Goal: Download file/media

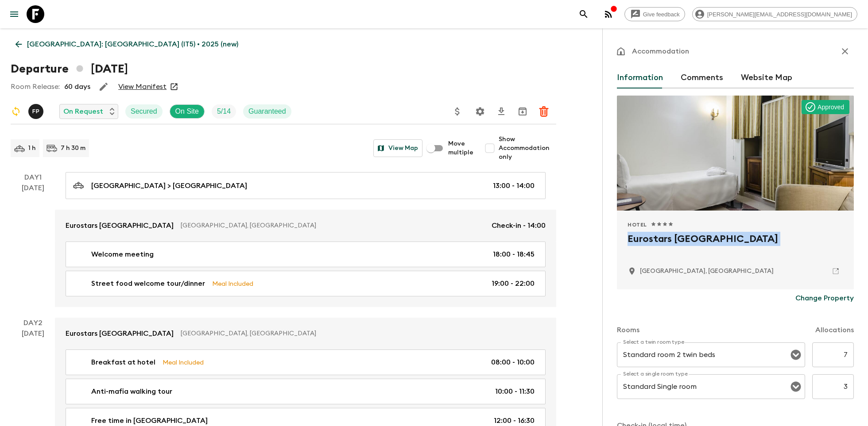
click at [37, 15] on icon at bounding box center [36, 14] width 18 height 18
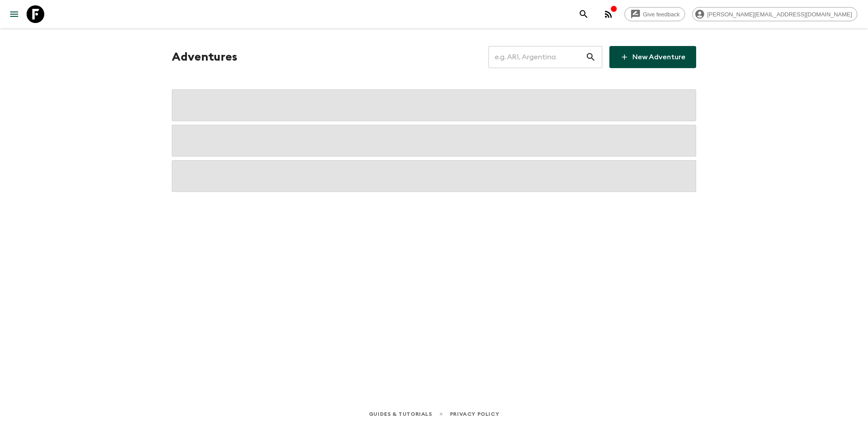
click at [533, 58] on input "text" at bounding box center [536, 57] width 97 height 25
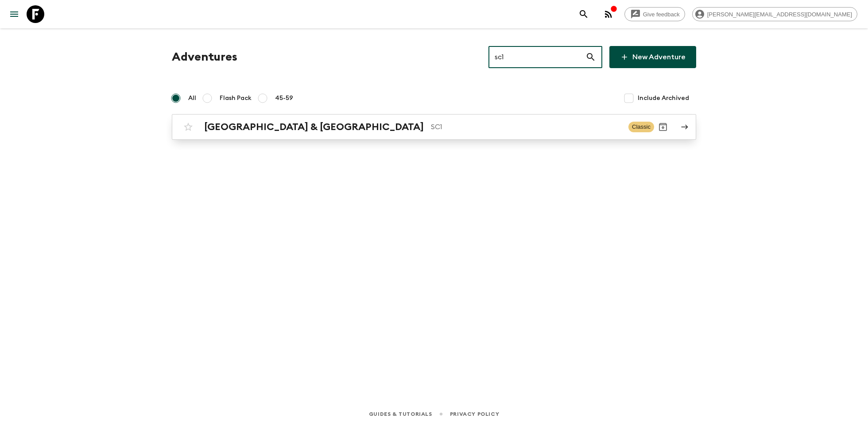
type input "sc1"
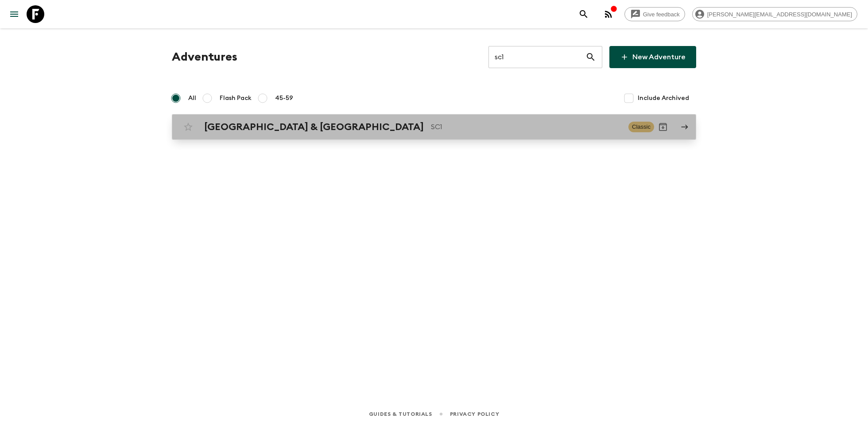
click at [431, 122] on p "SC1" at bounding box center [526, 127] width 190 height 11
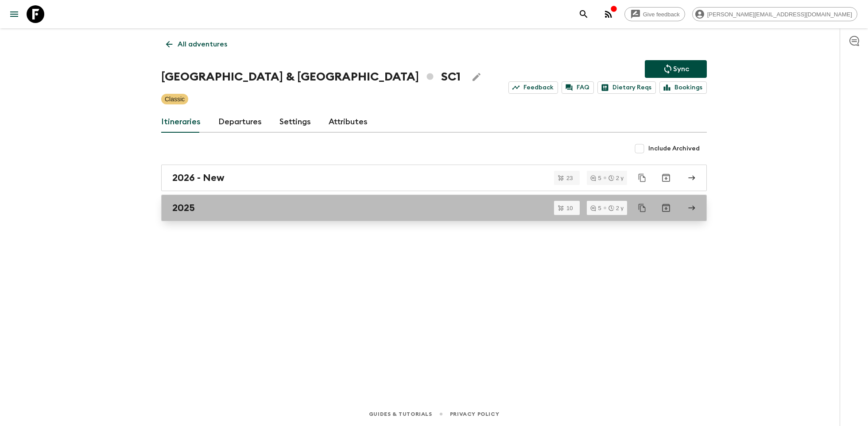
click at [278, 207] on div "2025" at bounding box center [425, 208] width 506 height 12
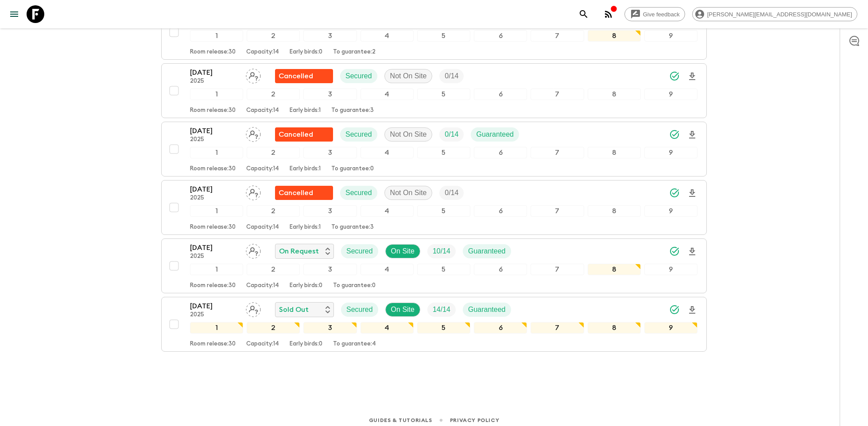
scroll to position [398, 0]
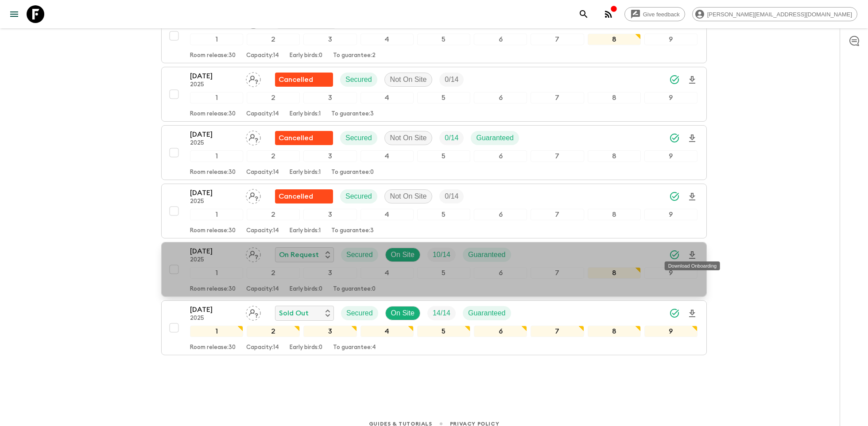
click at [690, 250] on icon "Download Onboarding" at bounding box center [692, 255] width 11 height 11
